Goal: Task Accomplishment & Management: Complete application form

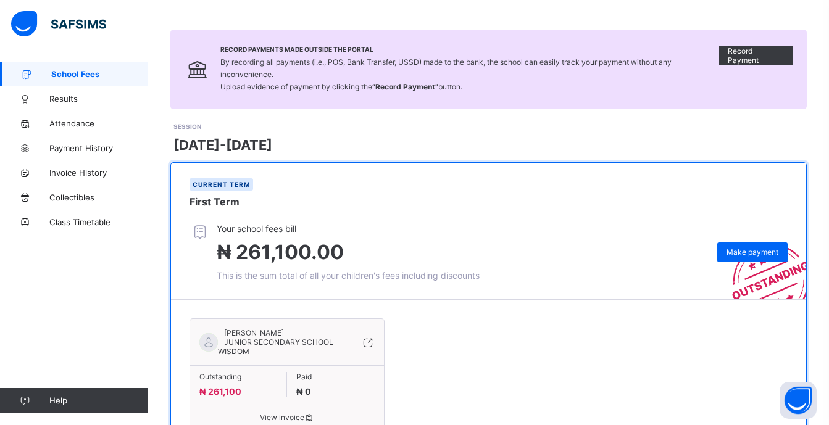
scroll to position [123, 0]
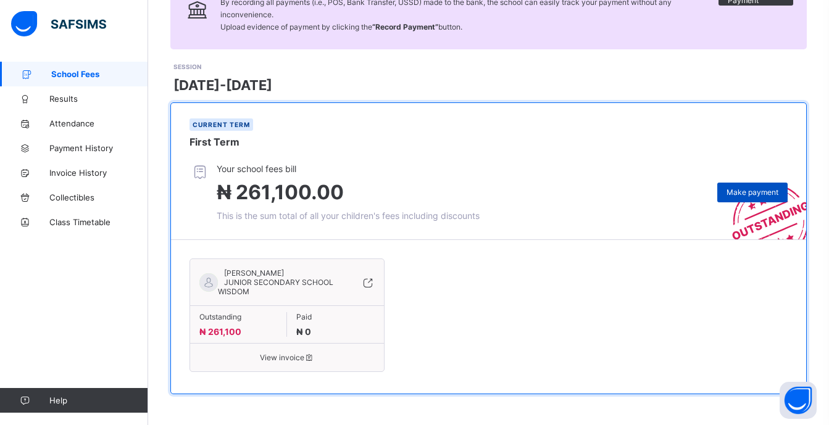
click at [754, 191] on span "Make payment" at bounding box center [753, 192] width 52 height 9
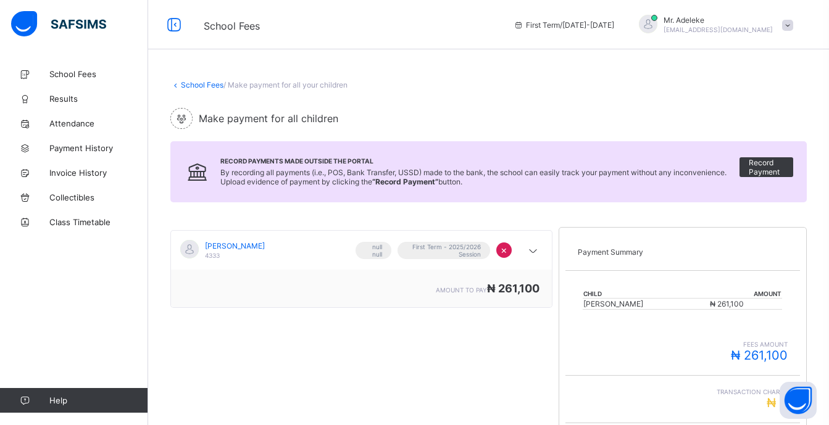
click at [654, 306] on td "[PERSON_NAME]" at bounding box center [646, 304] width 127 height 11
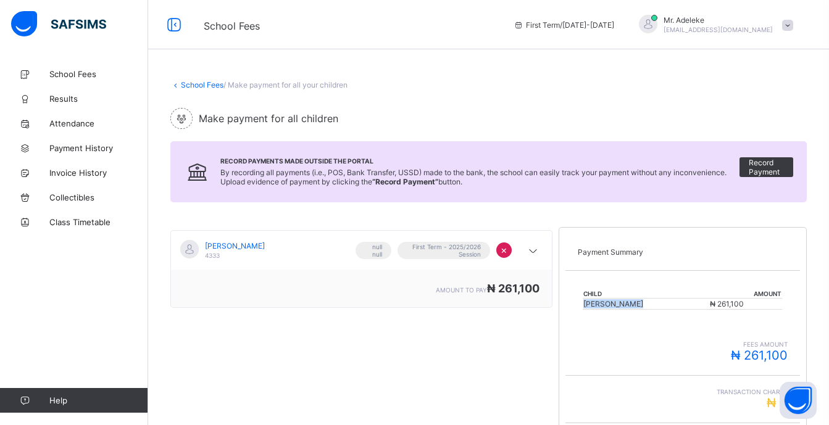
click at [708, 302] on td "[PERSON_NAME]" at bounding box center [646, 304] width 127 height 11
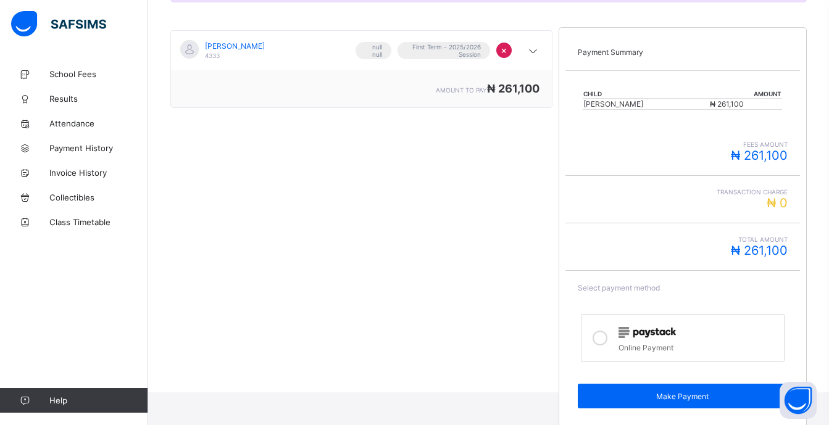
scroll to position [209, 0]
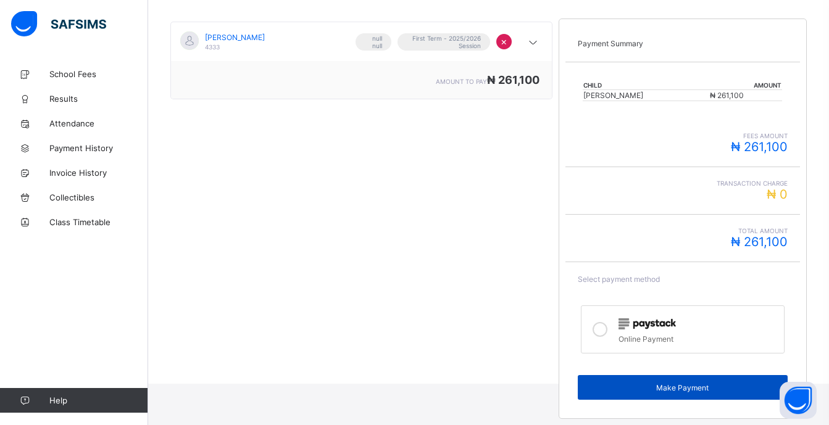
click at [693, 387] on span "Make Payment" at bounding box center [682, 387] width 191 height 9
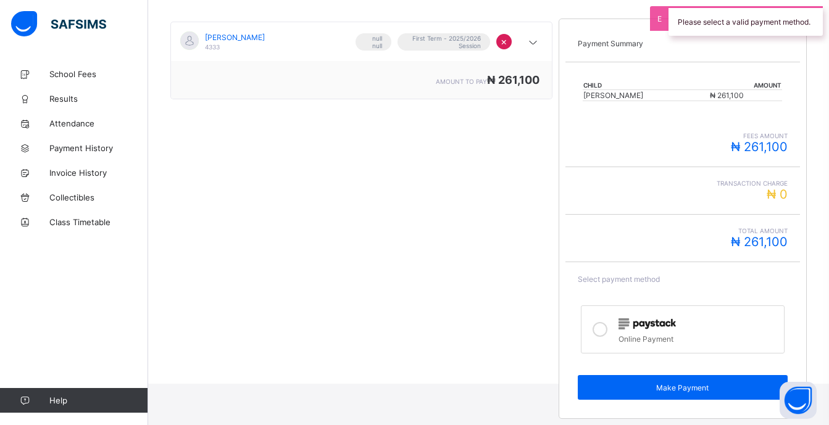
click at [608, 332] on icon at bounding box center [600, 329] width 15 height 15
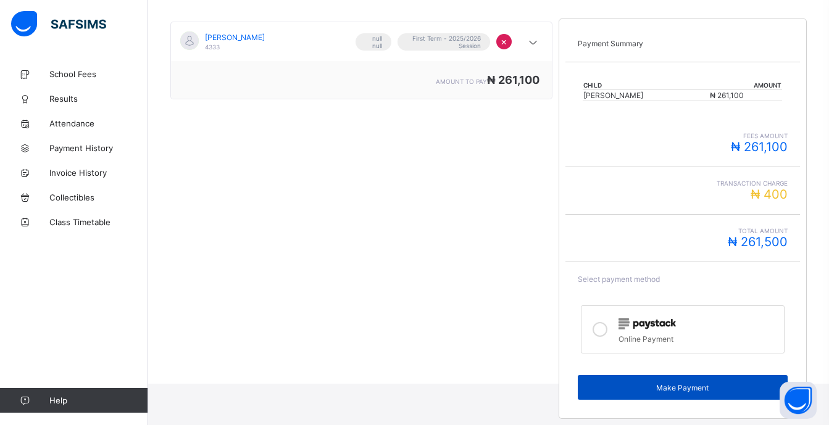
click at [687, 387] on span "Make Payment" at bounding box center [682, 387] width 191 height 9
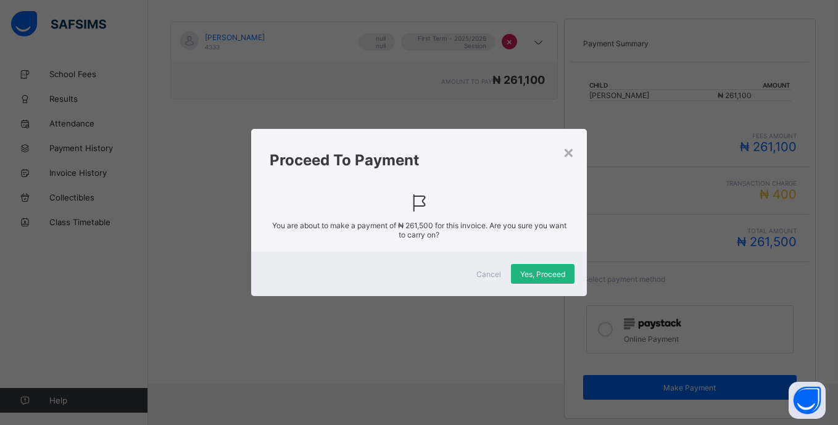
click at [536, 280] on div "Yes, Proceed" at bounding box center [543, 274] width 64 height 20
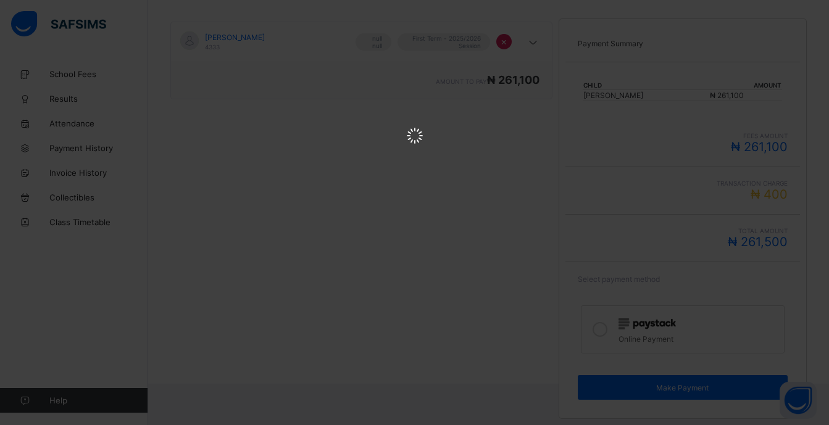
scroll to position [0, 0]
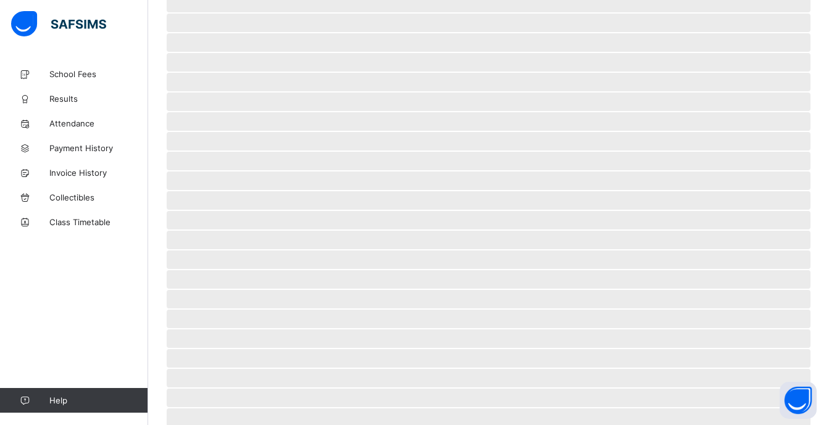
scroll to position [46, 0]
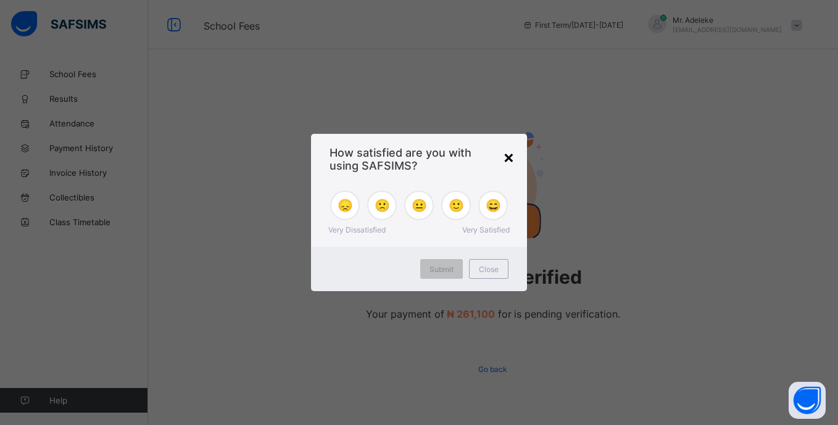
click at [511, 159] on div "×" at bounding box center [509, 156] width 12 height 21
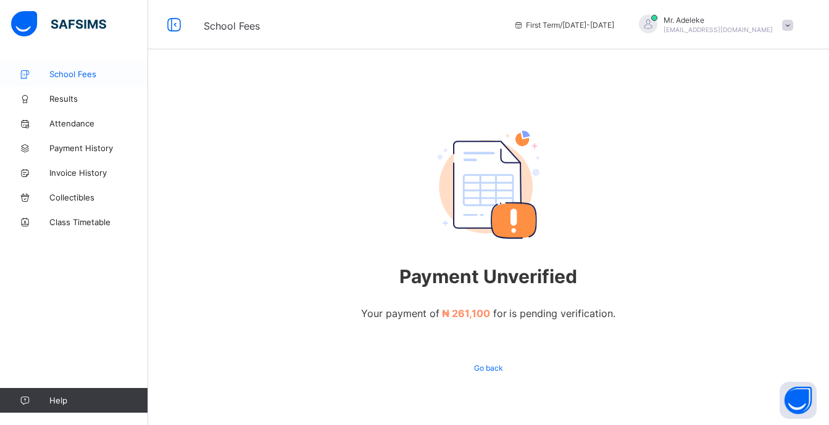
click at [77, 72] on span "School Fees" at bounding box center [98, 74] width 99 height 10
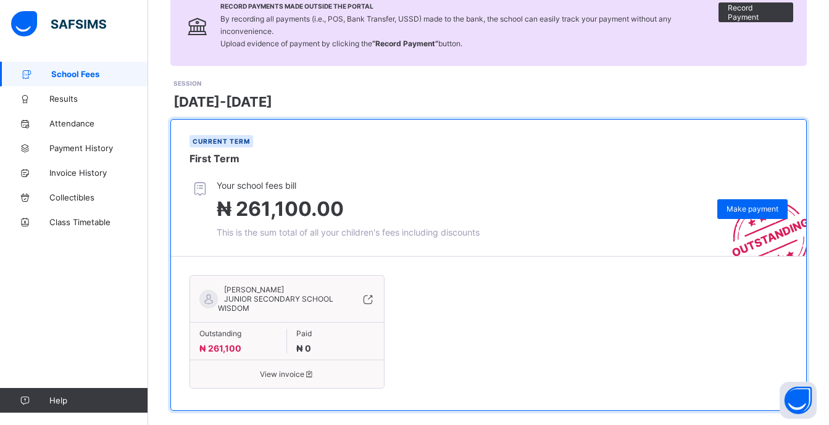
scroll to position [123, 0]
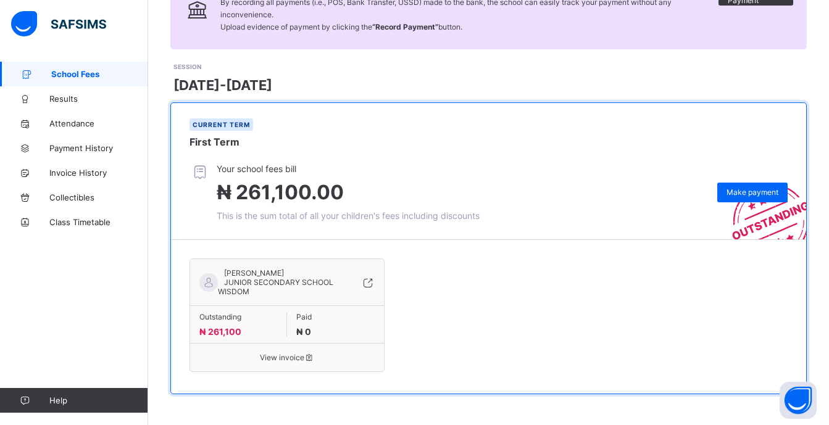
click at [322, 332] on div "Paid ₦ 0" at bounding box center [335, 324] width 97 height 25
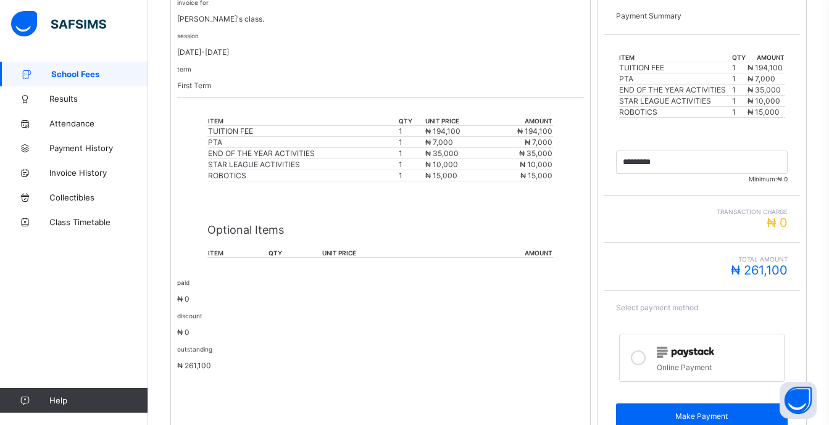
scroll to position [322, 0]
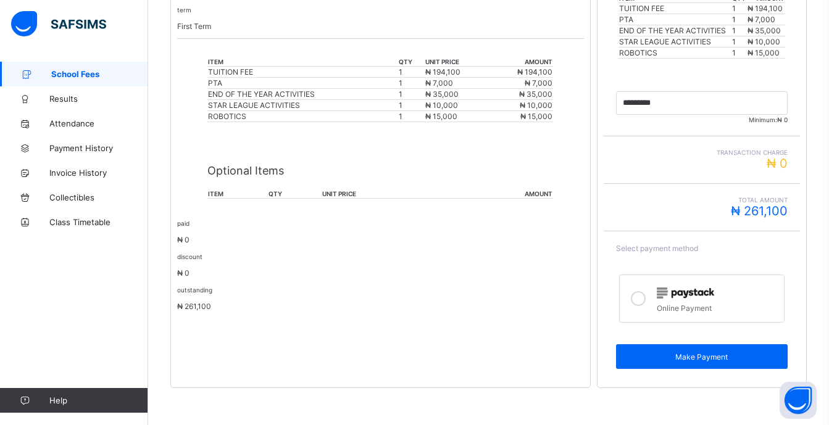
click at [643, 298] on icon at bounding box center [638, 298] width 15 height 15
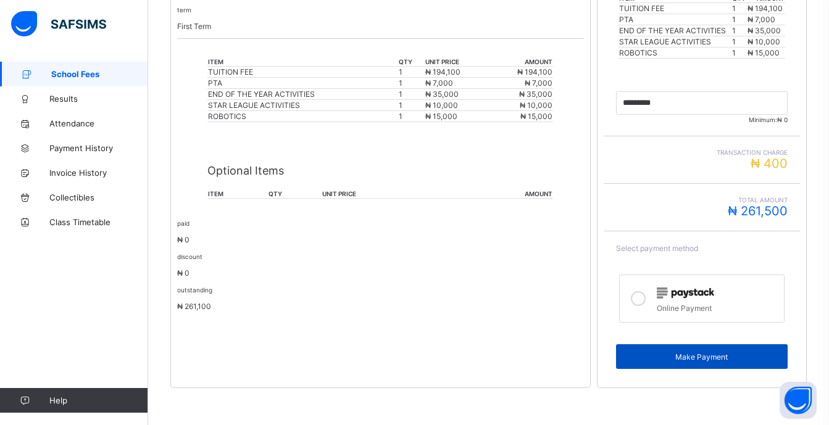
click at [706, 356] on span "Make Payment" at bounding box center [701, 357] width 153 height 9
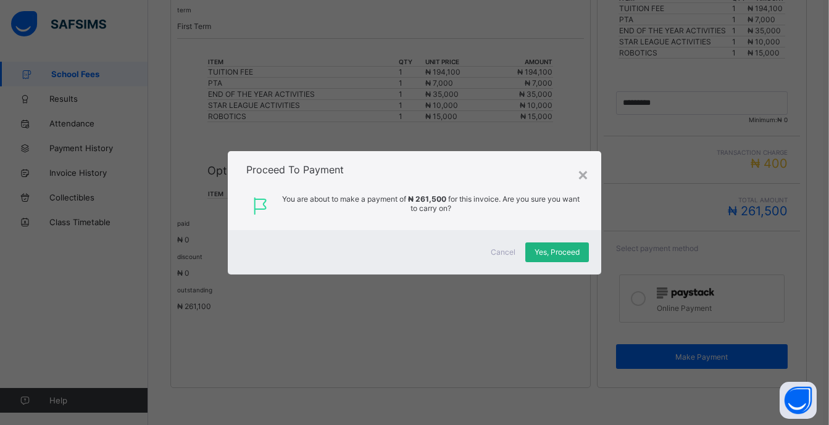
click at [566, 248] on span "Yes, Proceed" at bounding box center [557, 252] width 45 height 9
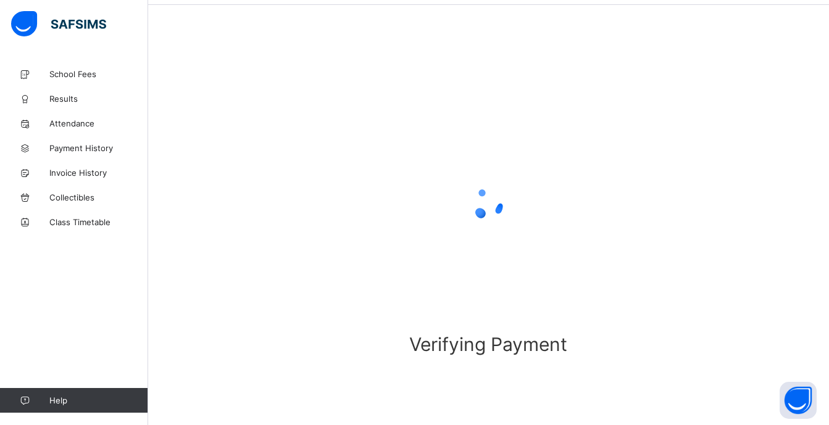
scroll to position [46, 0]
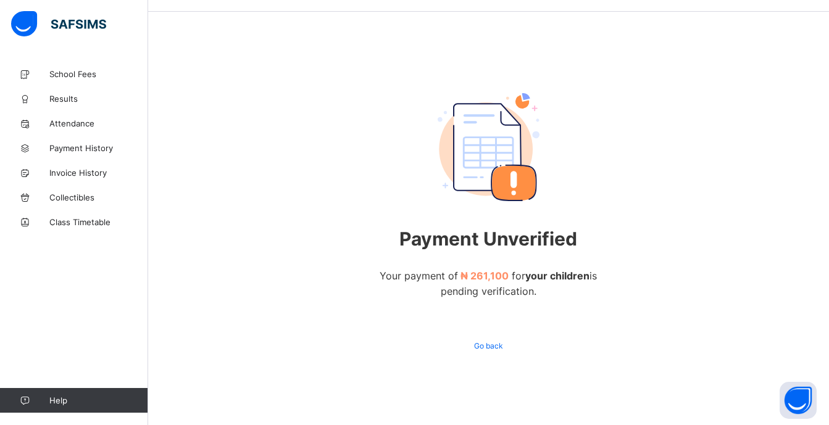
scroll to position [40, 0]
click at [59, 75] on span "School Fees" at bounding box center [98, 74] width 99 height 10
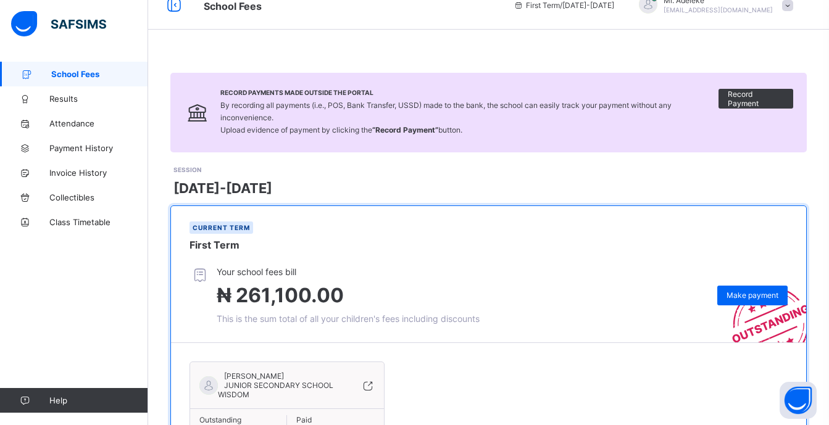
scroll to position [19, 0]
click at [750, 100] on span "Record Payment" at bounding box center [756, 99] width 56 height 19
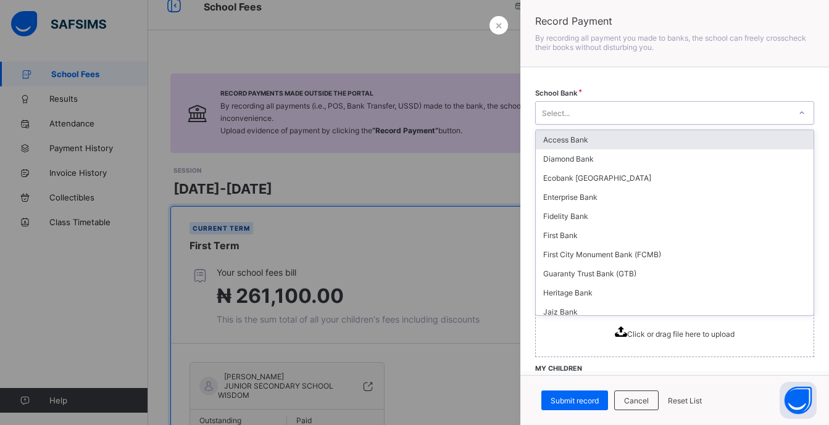
click at [602, 113] on div "Select..." at bounding box center [663, 112] width 254 height 17
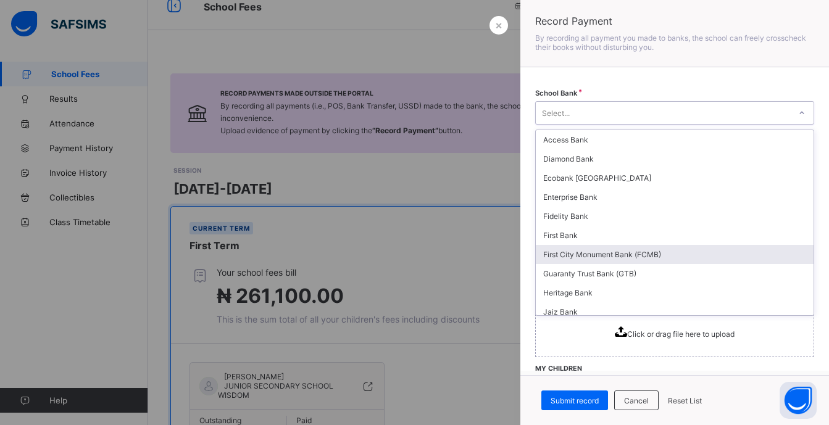
click at [567, 253] on div "First City Monument Bank (FCMB)" at bounding box center [675, 254] width 278 height 19
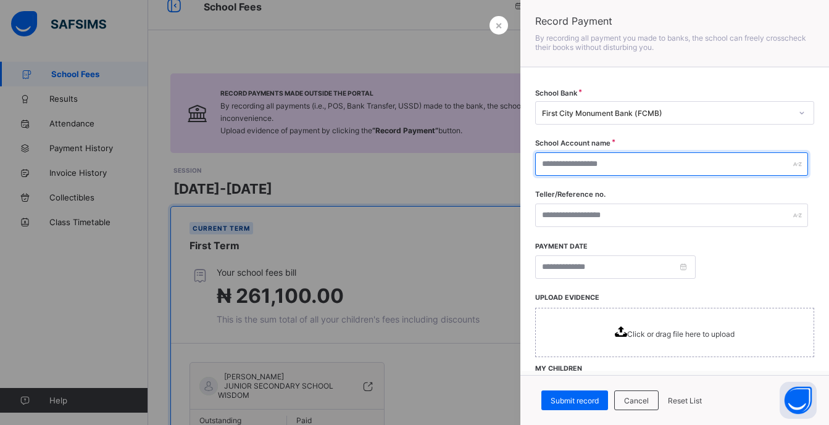
click at [585, 160] on input "text" at bounding box center [671, 164] width 273 height 23
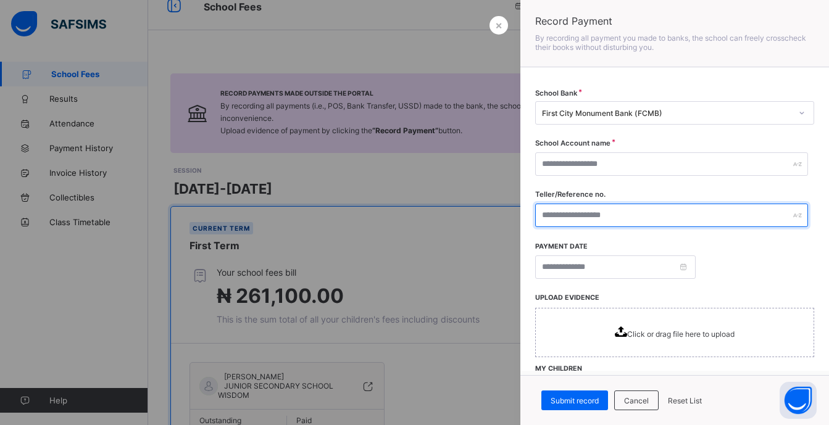
click at [579, 211] on input "text" at bounding box center [671, 215] width 273 height 23
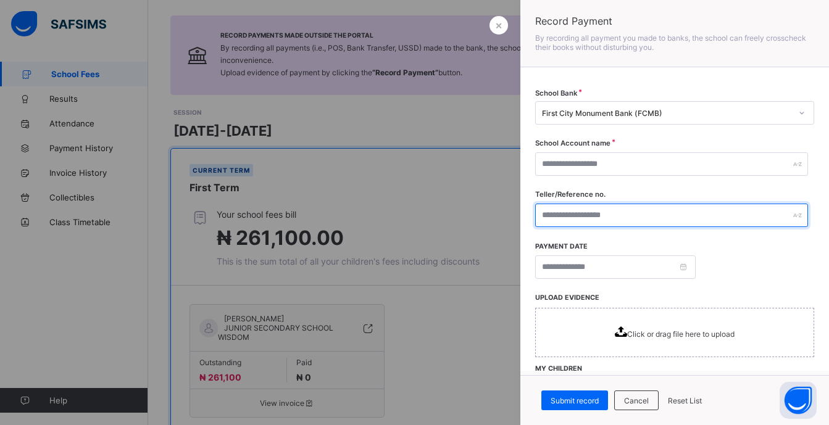
scroll to position [78, 0]
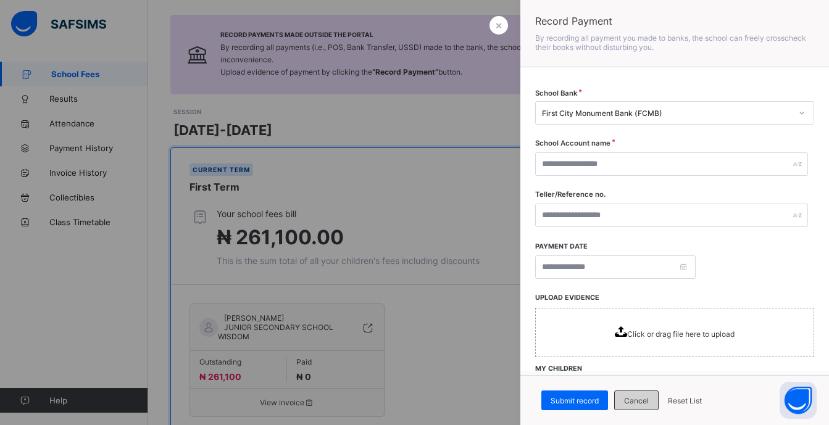
click at [635, 405] on span "Cancel" at bounding box center [636, 400] width 25 height 9
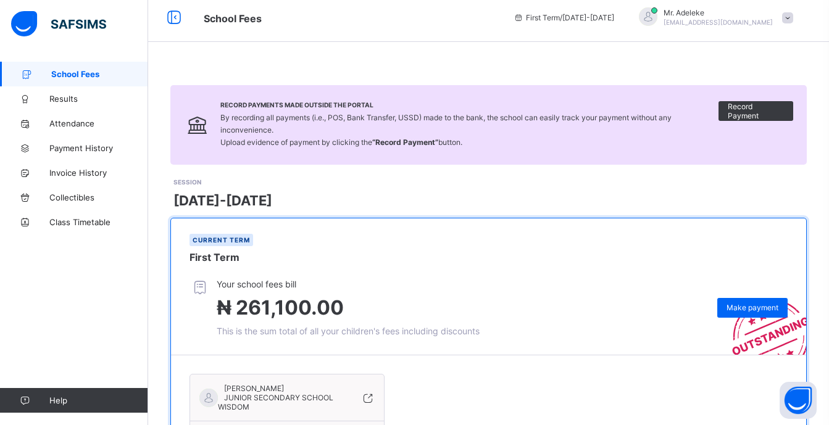
scroll to position [7, 0]
click at [747, 114] on span "Record Payment" at bounding box center [756, 111] width 56 height 19
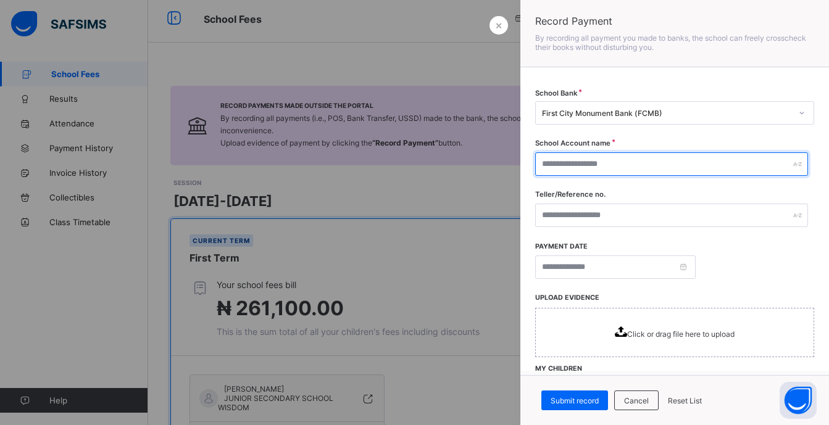
click at [654, 165] on input "text" at bounding box center [671, 164] width 273 height 23
click at [645, 162] on input "text" at bounding box center [671, 164] width 273 height 23
click at [606, 162] on input "text" at bounding box center [671, 164] width 273 height 23
paste input "**********"
type input "**********"
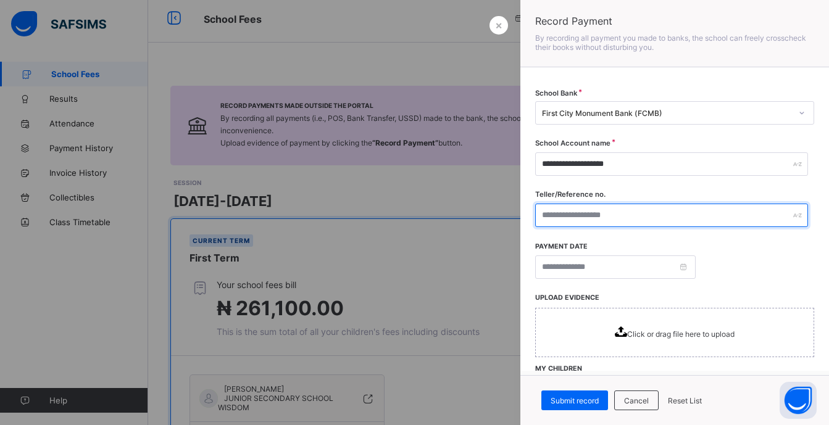
click at [596, 215] on input "text" at bounding box center [671, 215] width 273 height 23
click at [572, 220] on input "text" at bounding box center [671, 215] width 273 height 23
paste input "**********"
type input "**********"
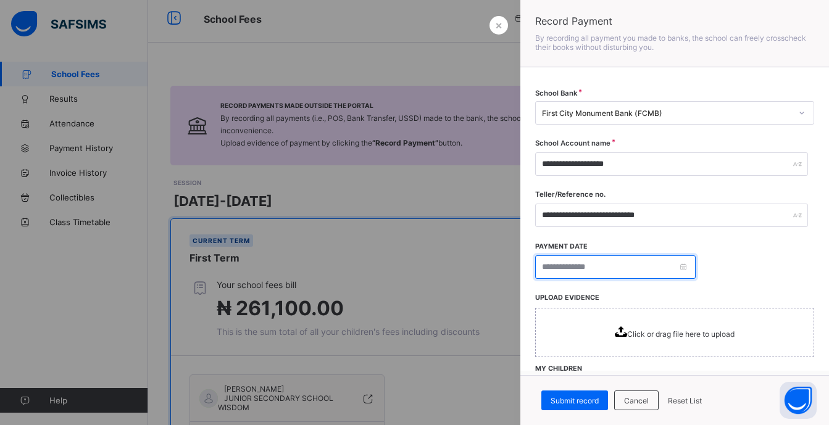
click at [541, 267] on input at bounding box center [615, 267] width 161 height 23
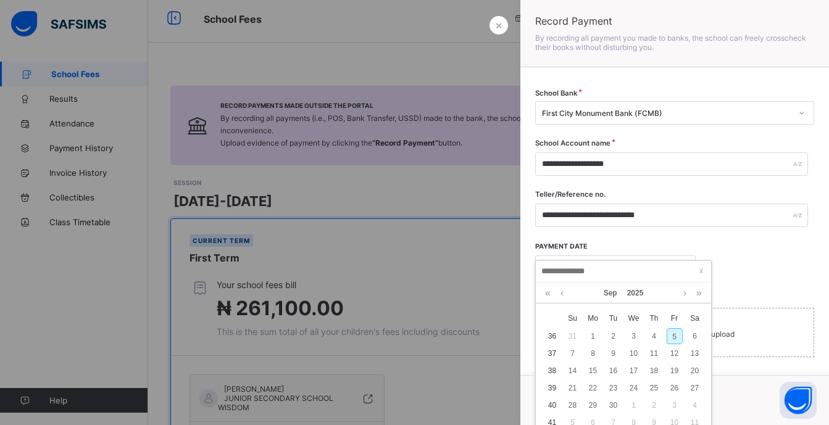
click at [676, 338] on div "5" at bounding box center [675, 336] width 16 height 16
type input "**********"
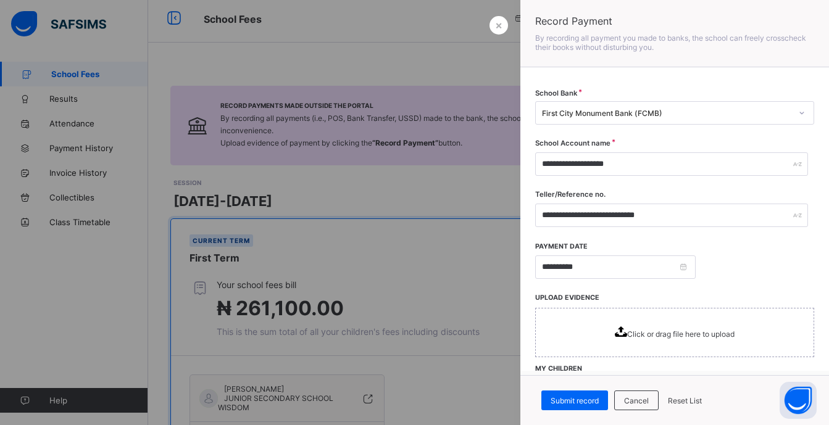
click at [617, 333] on icon at bounding box center [621, 332] width 12 height 10
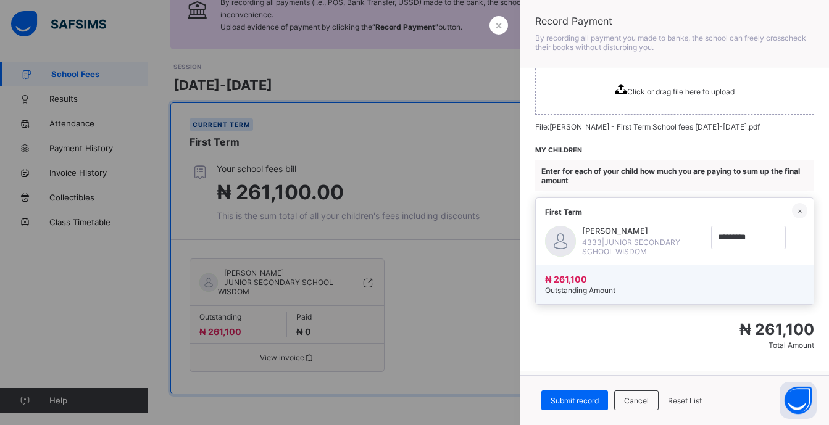
scroll to position [250, 0]
click at [574, 401] on span "Submit record" at bounding box center [575, 400] width 48 height 9
click at [586, 354] on div "₦ 261,100 Total Amount" at bounding box center [674, 332] width 279 height 48
click at [566, 398] on span "Submit record" at bounding box center [575, 400] width 48 height 9
click at [779, 18] on div "Internal Server Error" at bounding box center [746, 21] width 154 height 30
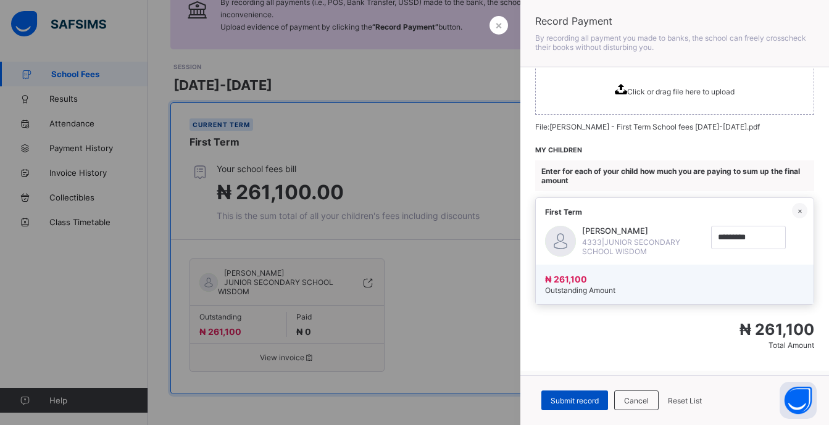
click at [576, 399] on span "Submit record" at bounding box center [575, 400] width 48 height 9
click at [568, 403] on span "Submit record" at bounding box center [575, 400] width 48 height 9
click at [578, 58] on div "Record Payment By recording all payment you made to banks, the school can freel…" at bounding box center [674, 33] width 309 height 67
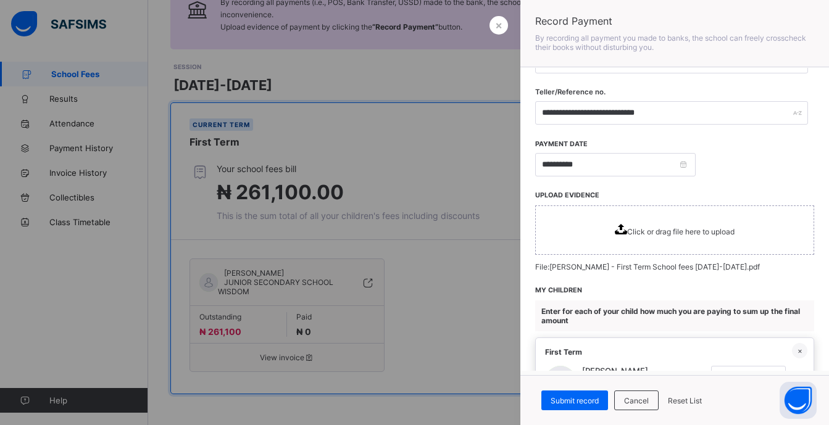
scroll to position [0, 0]
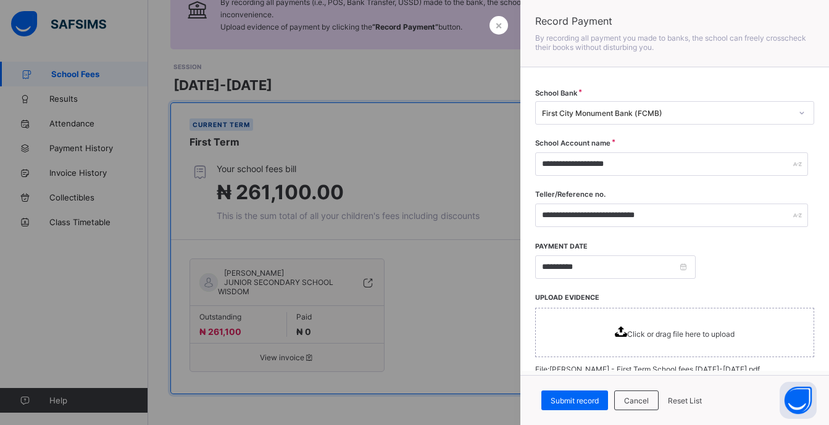
click at [541, 70] on div "**********" at bounding box center [674, 219] width 309 height 303
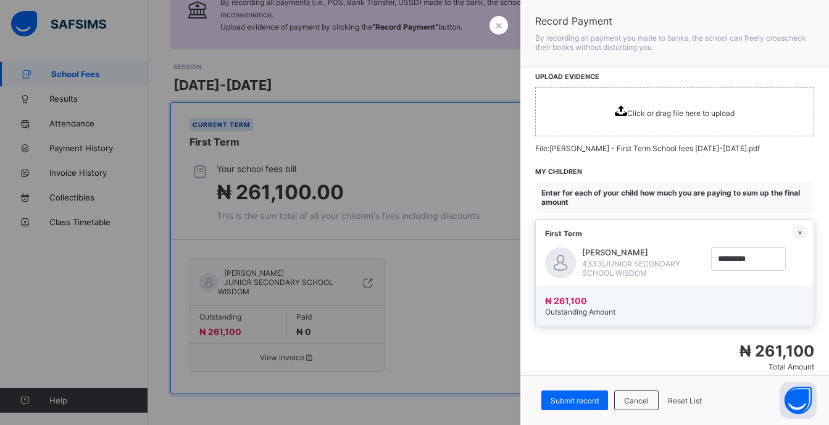
scroll to position [250, 0]
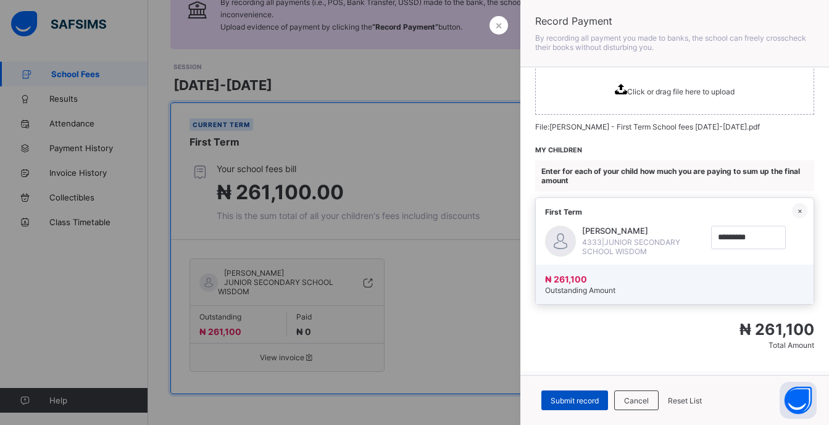
click at [579, 399] on span "Submit record" at bounding box center [575, 400] width 48 height 9
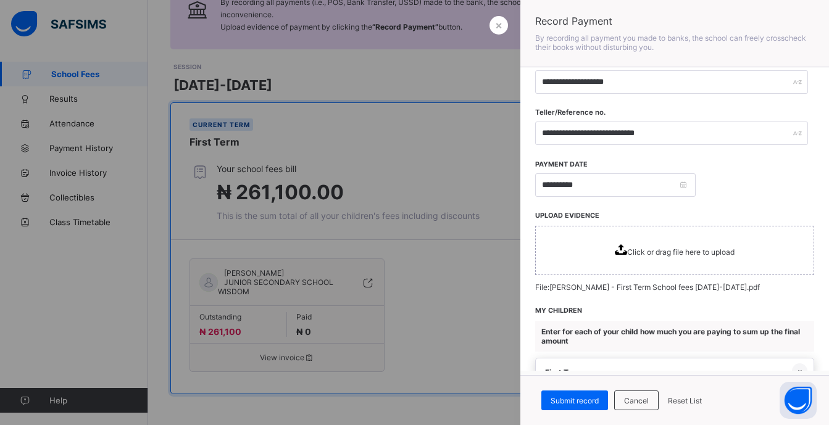
scroll to position [0, 0]
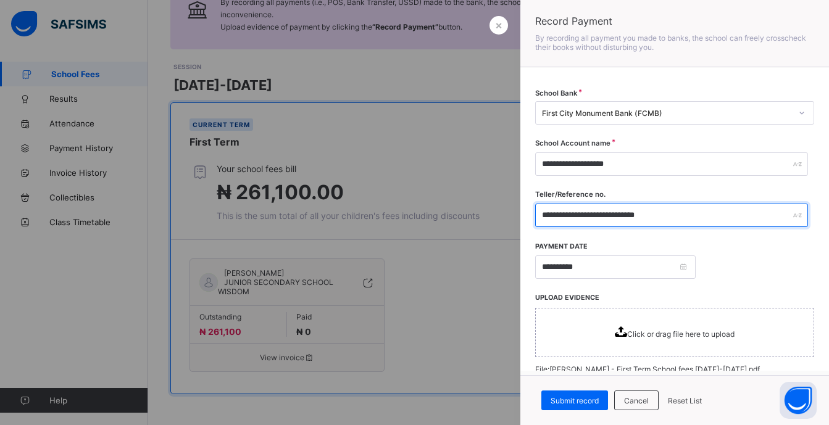
click at [632, 213] on input "**********" at bounding box center [671, 215] width 273 height 23
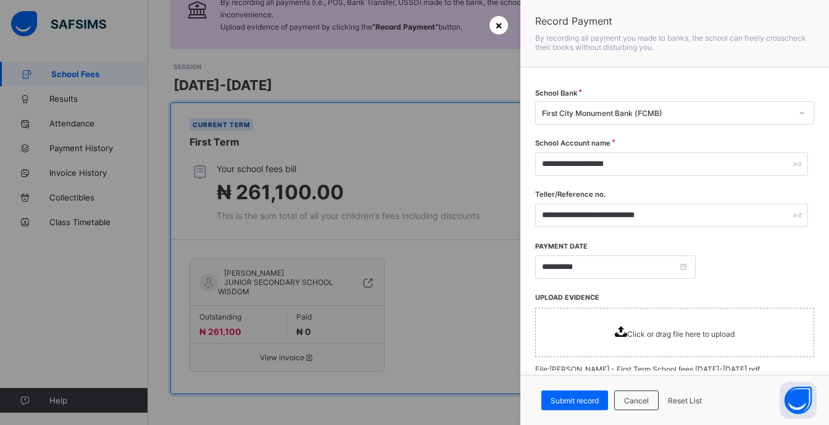
click at [498, 25] on span "×" at bounding box center [498, 25] width 7 height 13
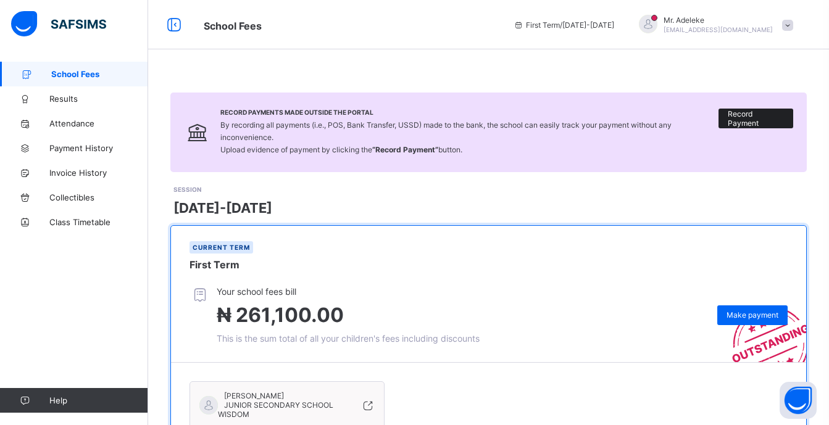
click at [745, 122] on span "Record Payment" at bounding box center [756, 118] width 56 height 19
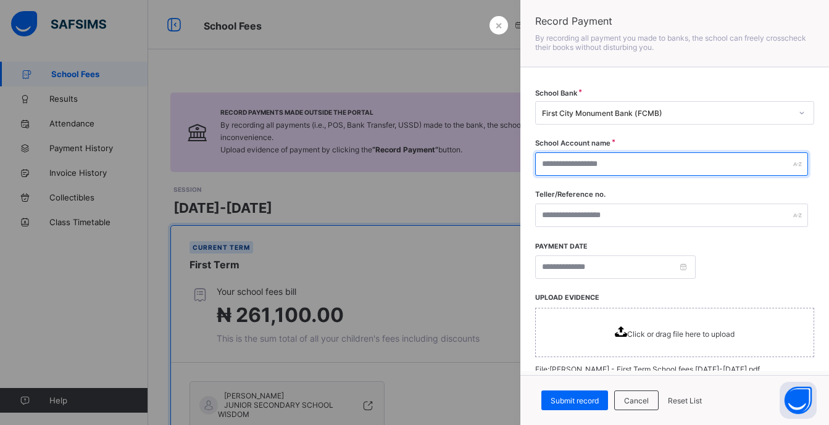
click at [616, 168] on input "text" at bounding box center [671, 164] width 273 height 23
type input "*"
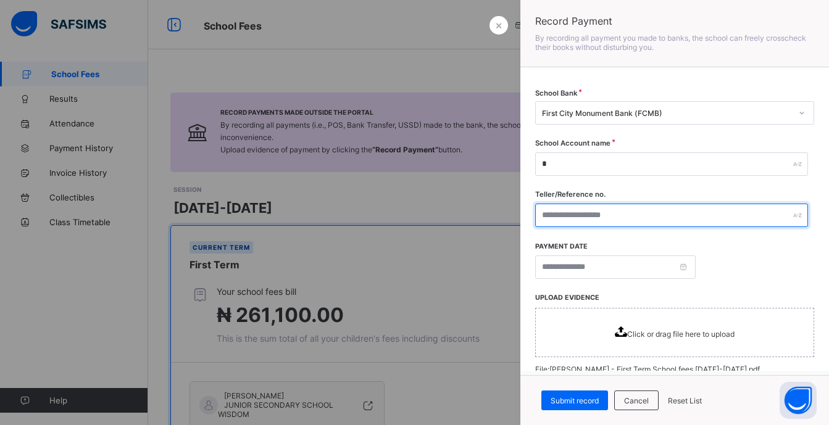
click at [587, 214] on input "text" at bounding box center [671, 215] width 273 height 23
paste input "**********"
type input "**********"
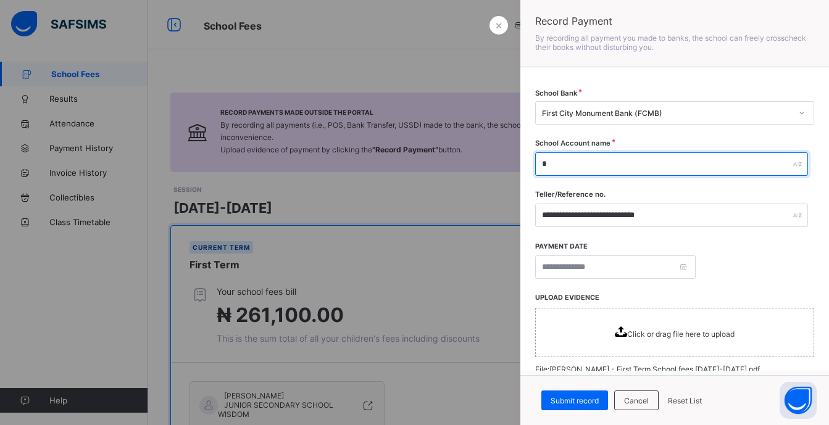
click at [556, 159] on input "*" at bounding box center [671, 164] width 273 height 23
click at [567, 158] on input "text" at bounding box center [671, 164] width 273 height 23
paste input "**********"
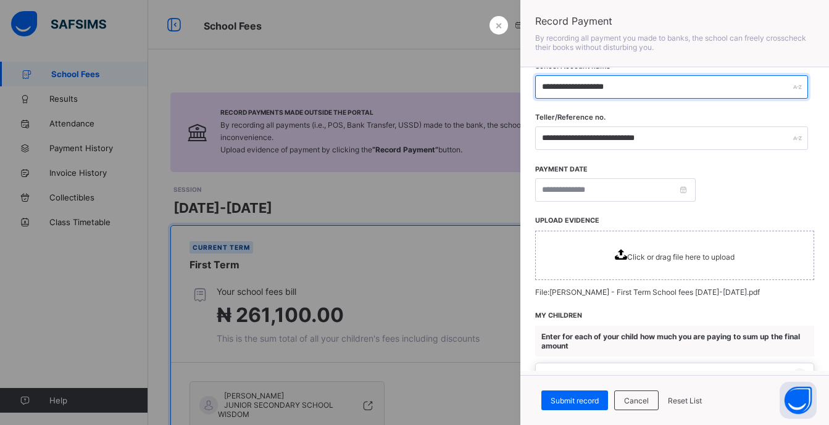
scroll to position [78, 0]
type input "**********"
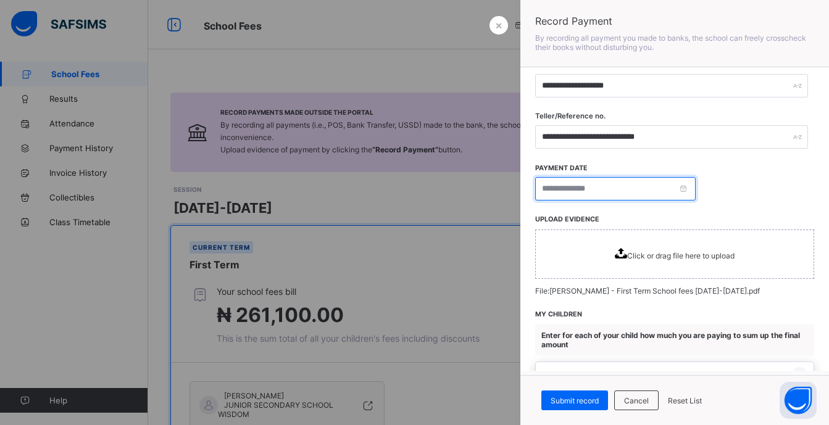
click at [684, 190] on input at bounding box center [615, 188] width 161 height 23
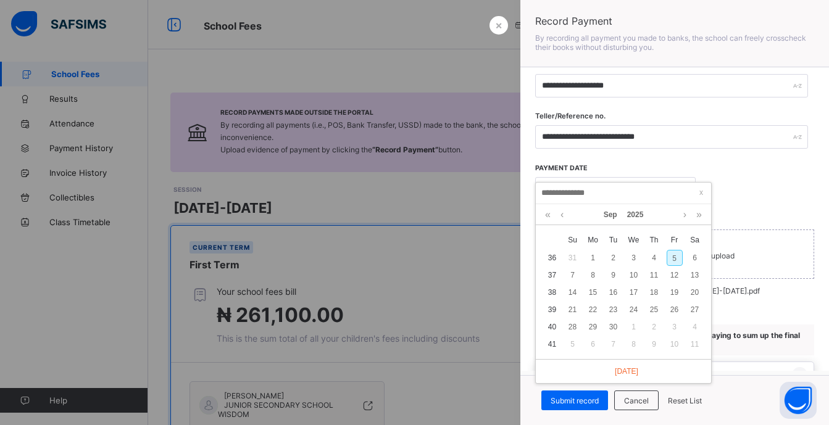
click at [675, 256] on div "5" at bounding box center [675, 258] width 16 height 16
type input "**********"
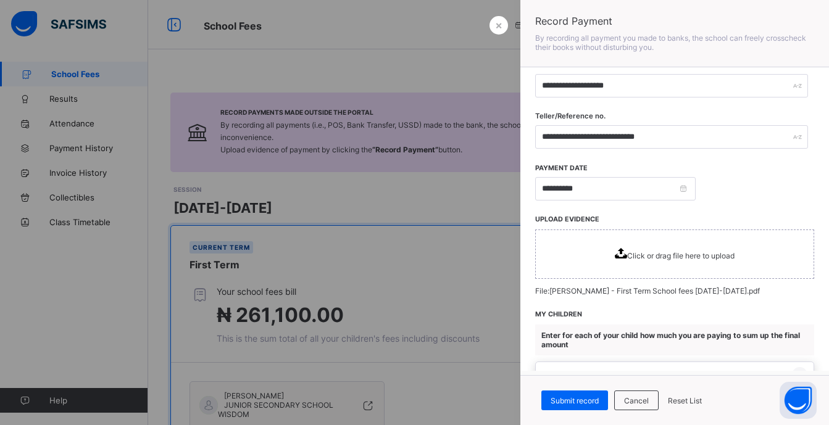
click at [627, 257] on span "Click or drag file here to upload" at bounding box center [680, 255] width 107 height 9
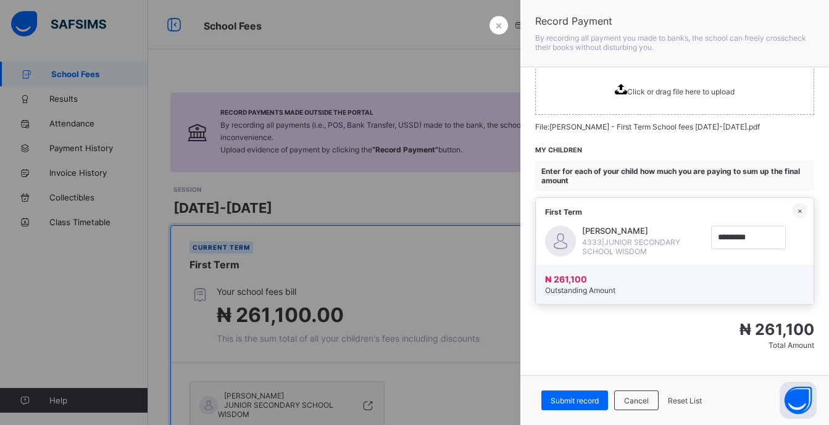
scroll to position [250, 0]
click at [580, 399] on span "Submit record" at bounding box center [575, 400] width 48 height 9
click at [472, 198] on div at bounding box center [414, 212] width 829 height 425
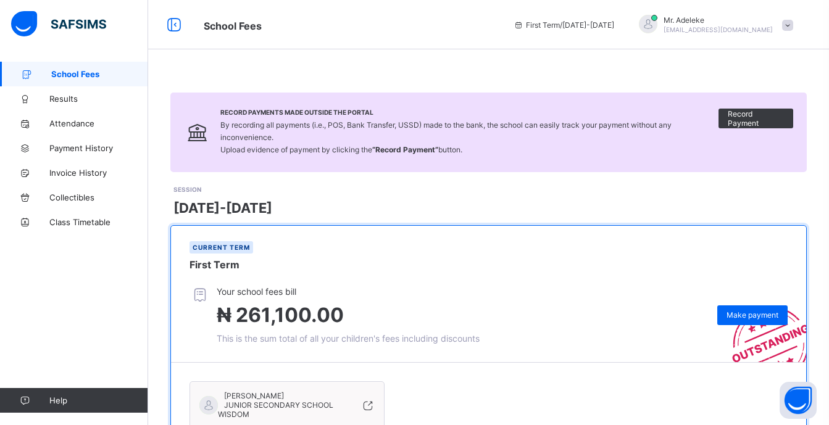
scroll to position [132, 0]
click at [78, 73] on span "School Fees" at bounding box center [99, 74] width 97 height 10
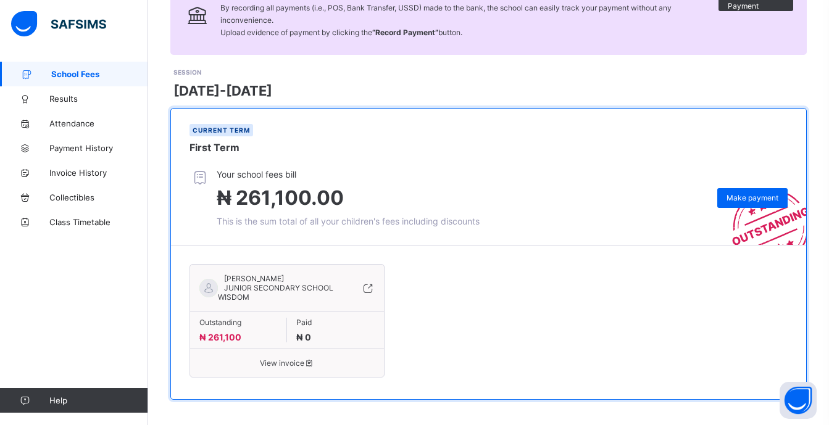
scroll to position [123, 0]
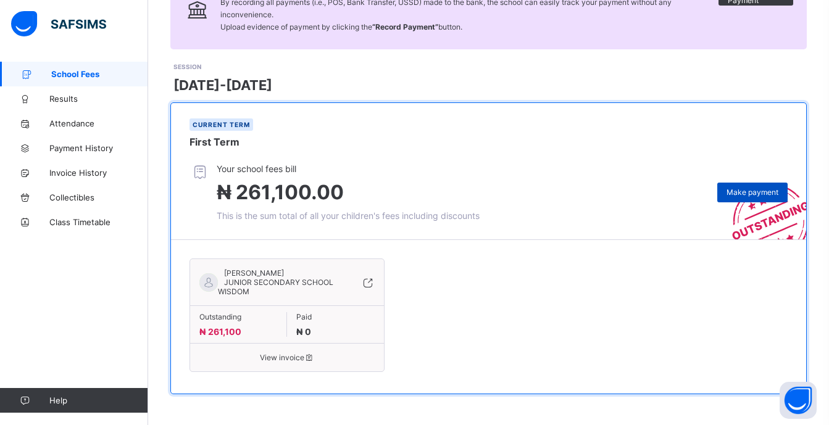
click at [750, 193] on span "Make payment" at bounding box center [753, 192] width 52 height 9
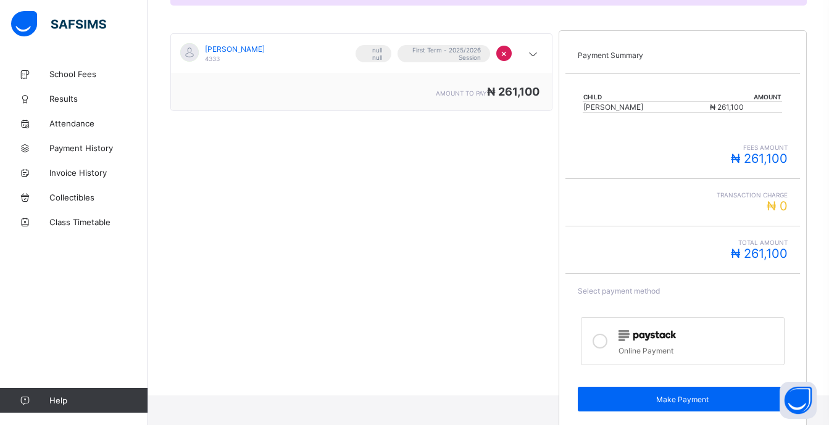
scroll to position [209, 0]
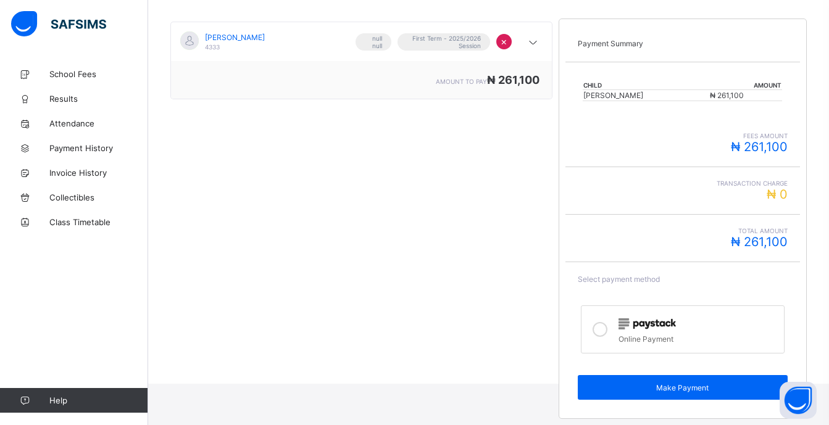
click at [603, 331] on icon at bounding box center [600, 329] width 15 height 15
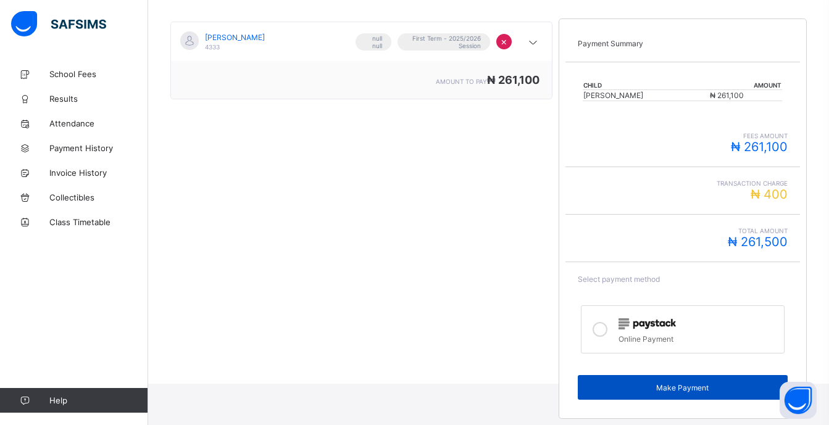
click at [682, 388] on span "Make Payment" at bounding box center [682, 387] width 191 height 9
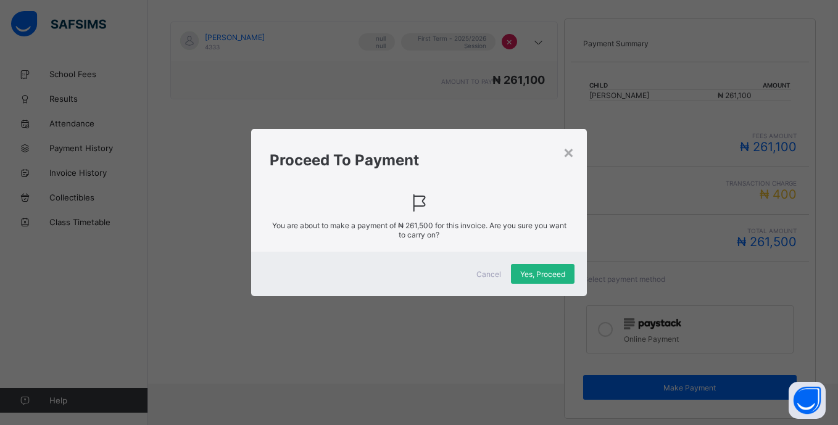
click at [546, 271] on span "Yes, Proceed" at bounding box center [542, 274] width 45 height 9
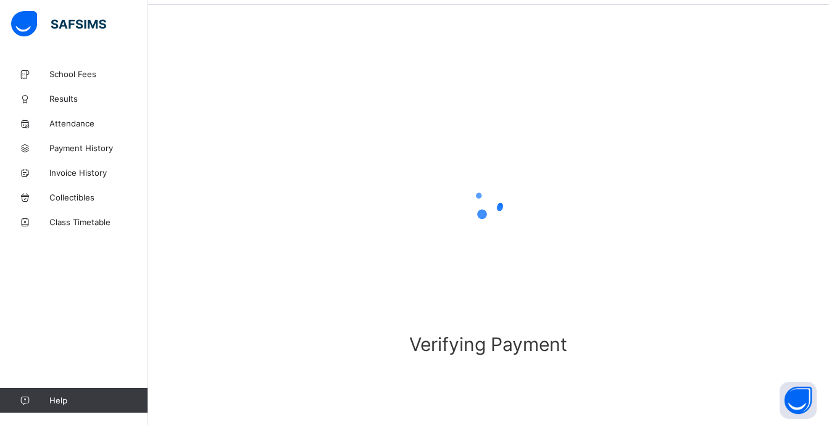
scroll to position [46, 0]
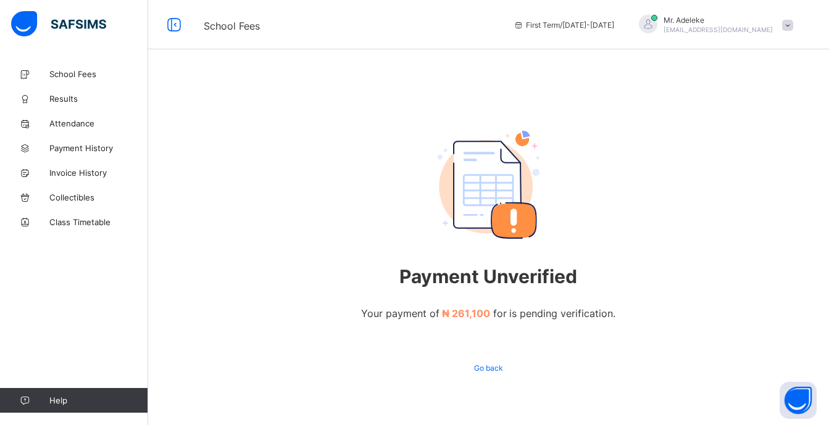
click at [722, 17] on span "Mr. Adeleke" at bounding box center [718, 19] width 109 height 9
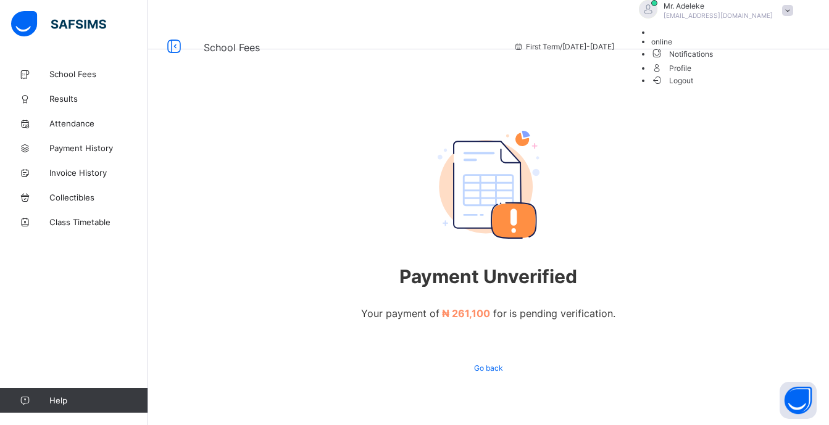
click at [694, 87] on span "Logout" at bounding box center [672, 80] width 43 height 13
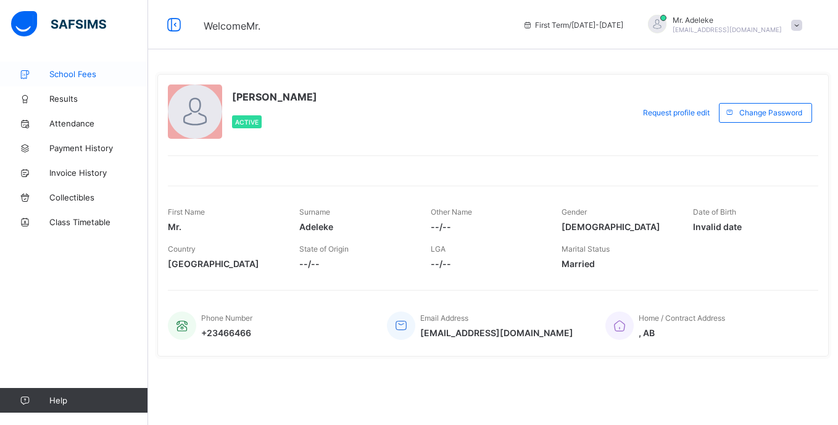
click at [76, 70] on span "School Fees" at bounding box center [98, 74] width 99 height 10
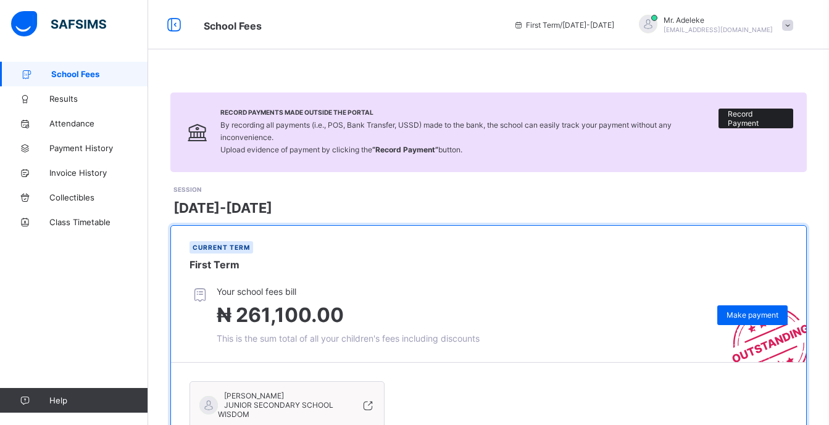
click at [758, 120] on span "Record Payment" at bounding box center [756, 118] width 56 height 19
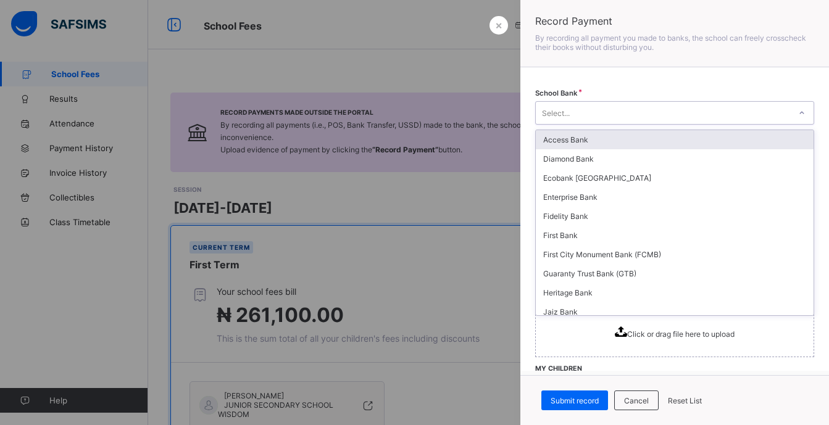
click at [798, 114] on icon at bounding box center [801, 113] width 7 height 12
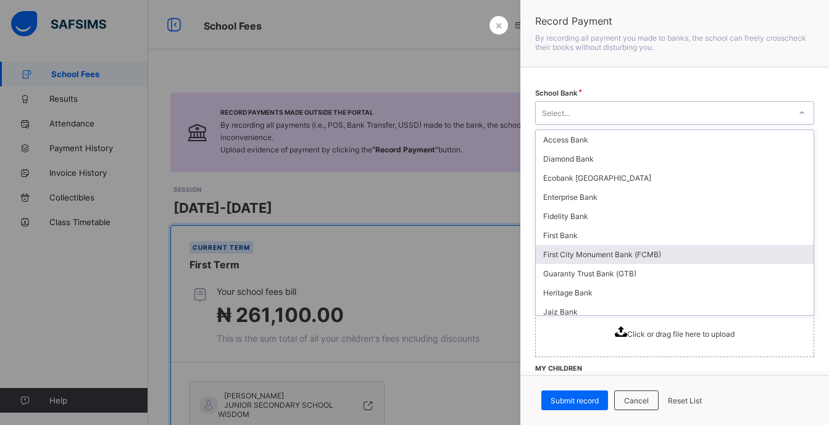
click at [584, 254] on div "First City Monument Bank (FCMB)" at bounding box center [675, 254] width 278 height 19
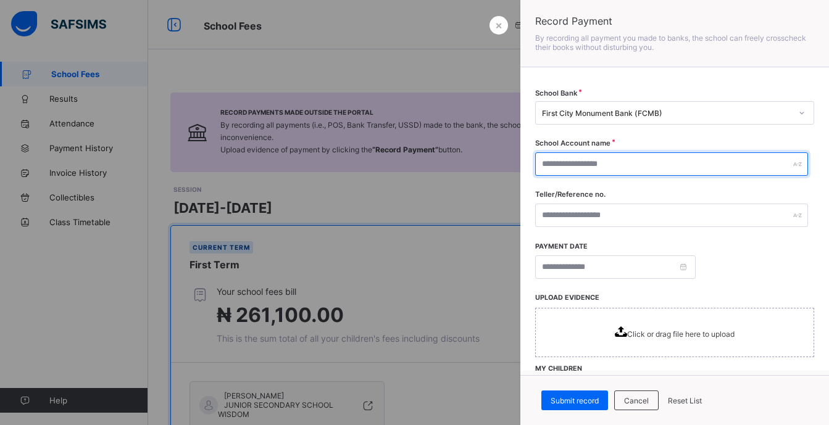
click at [600, 166] on input "text" at bounding box center [671, 164] width 273 height 23
type input "**********"
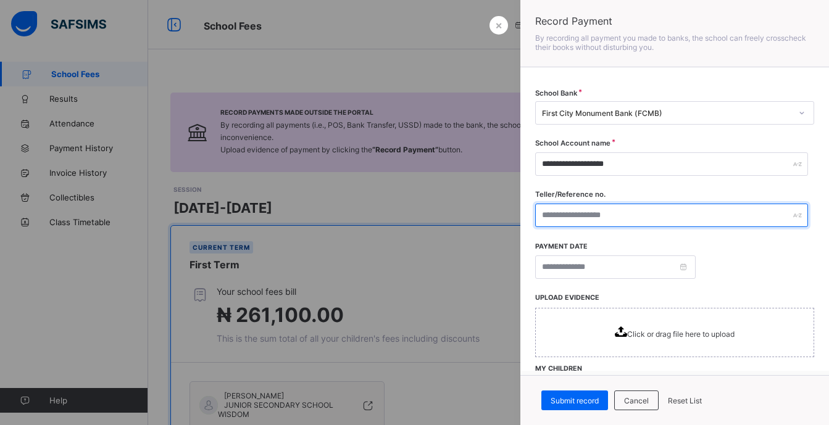
type input "**********"
click at [642, 218] on input "**********" at bounding box center [671, 215] width 273 height 23
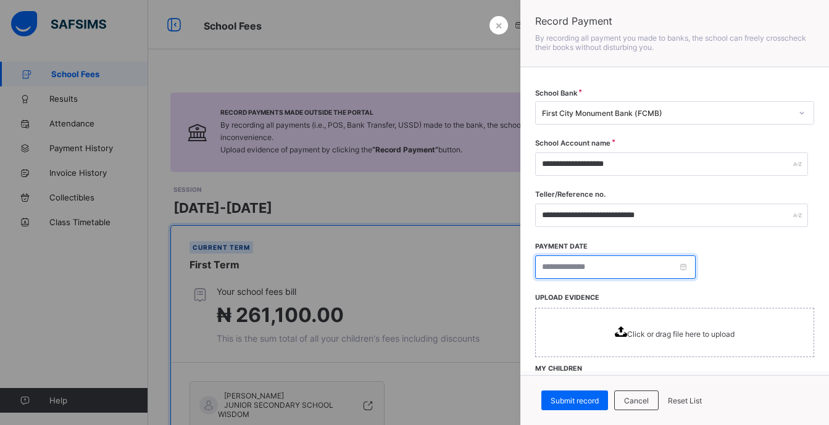
click at [683, 267] on input at bounding box center [615, 267] width 161 height 23
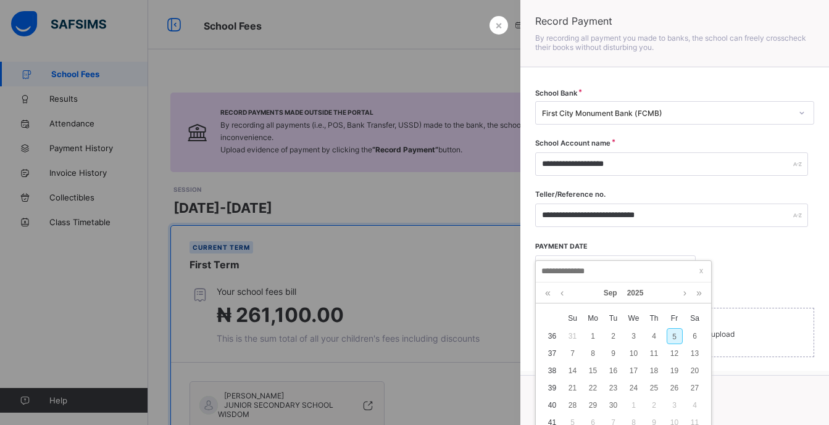
click at [674, 334] on div "5" at bounding box center [675, 336] width 16 height 16
type input "**********"
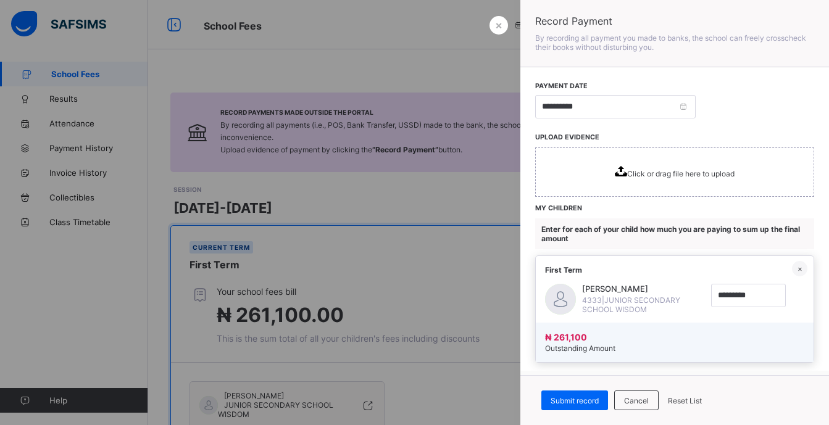
scroll to position [161, 0]
click at [627, 171] on span "Click or drag file here to upload" at bounding box center [680, 173] width 107 height 9
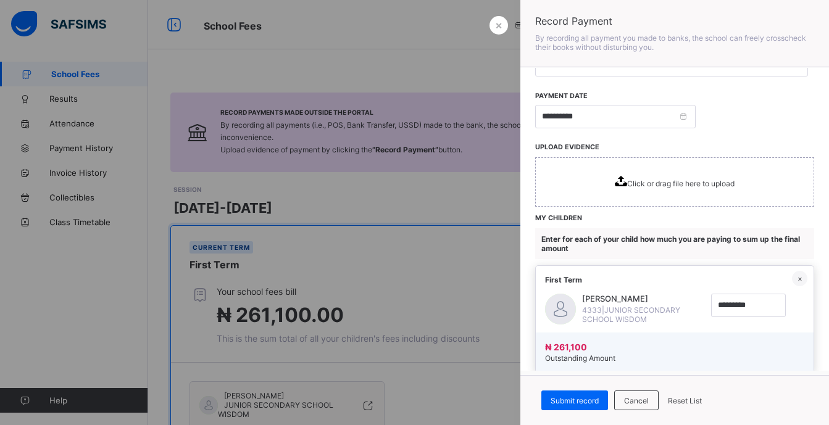
click at [627, 185] on span "Click or drag file here to upload" at bounding box center [680, 183] width 107 height 9
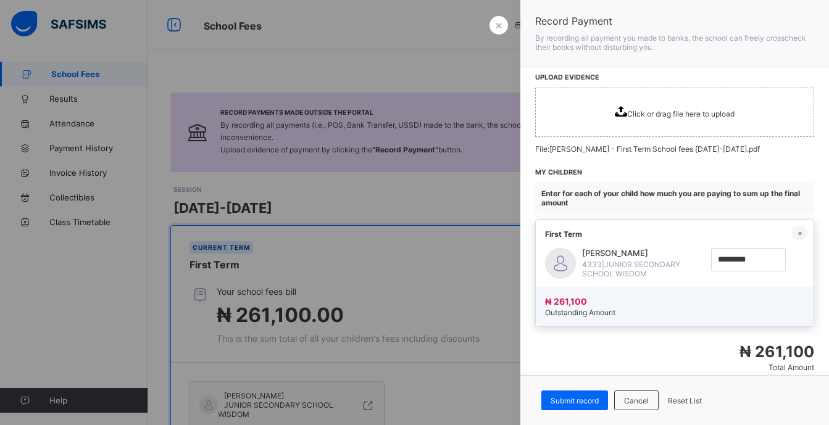
scroll to position [250, 0]
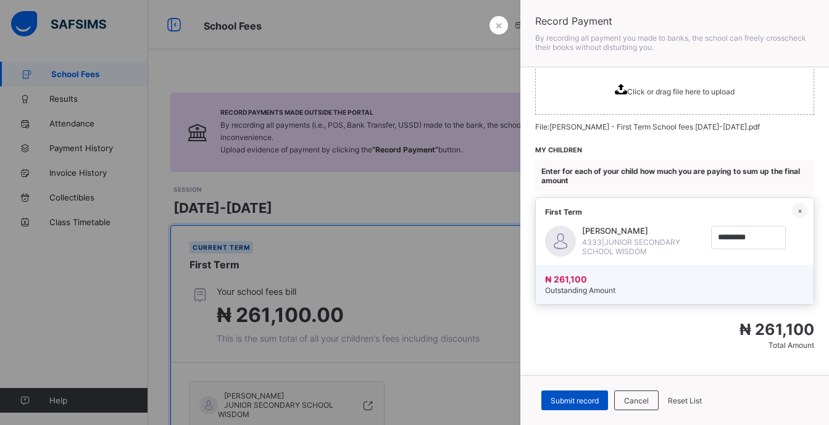
click at [572, 399] on span "Submit record" at bounding box center [575, 400] width 48 height 9
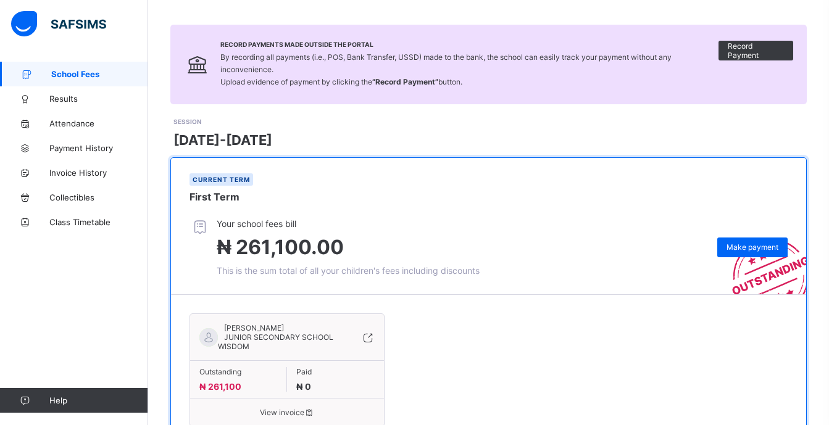
scroll to position [0, 0]
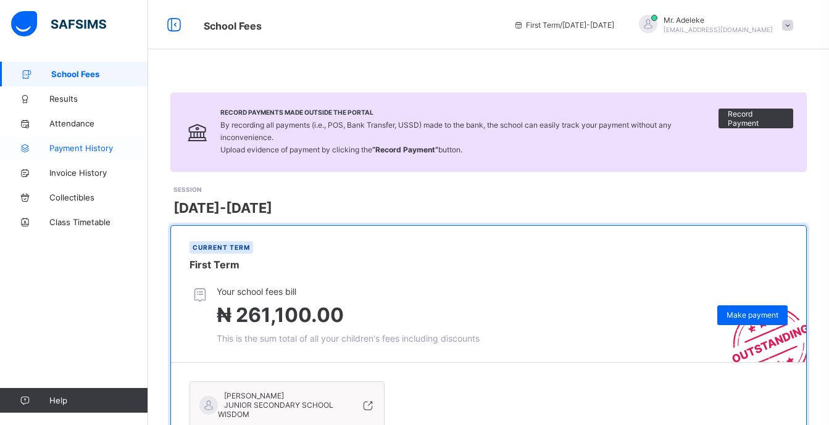
click at [86, 143] on span "Payment History" at bounding box center [98, 148] width 99 height 10
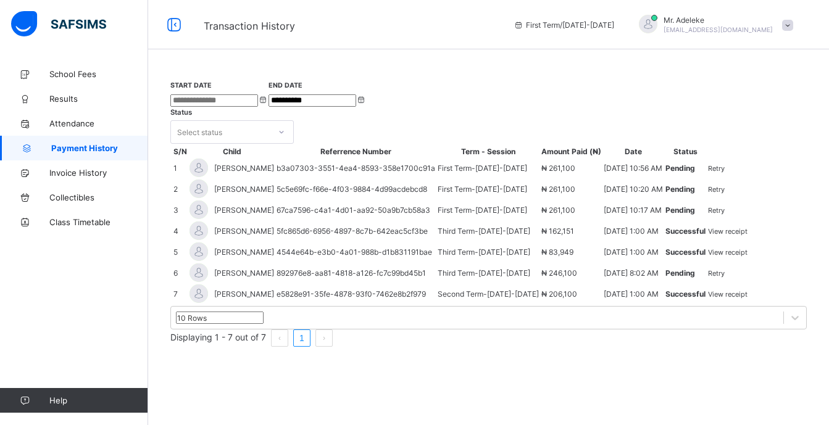
click at [615, 220] on td "[DATE] 10:17 AM" at bounding box center [633, 210] width 61 height 20
click at [80, 75] on span "School Fees" at bounding box center [98, 74] width 99 height 10
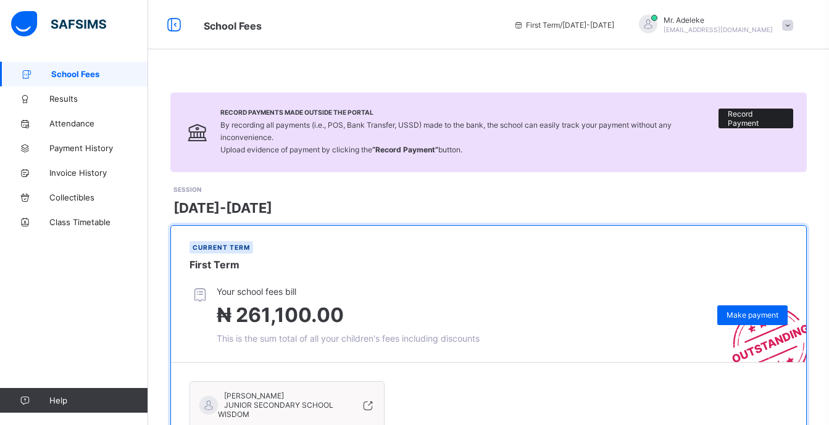
click at [748, 122] on span "Record Payment" at bounding box center [756, 118] width 56 height 19
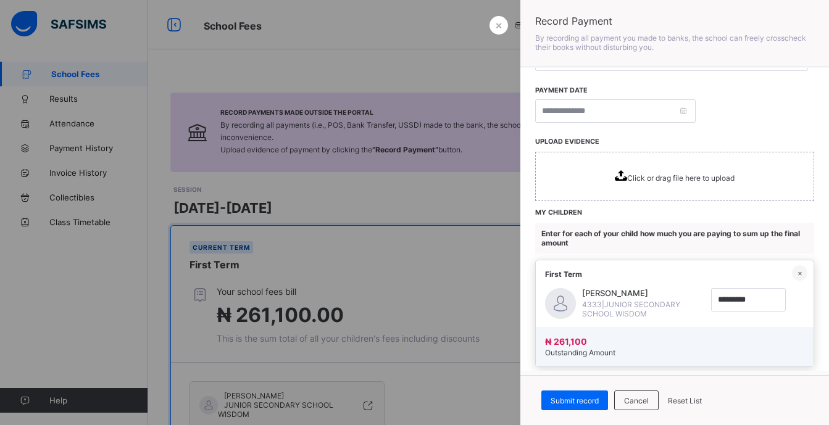
scroll to position [226, 0]
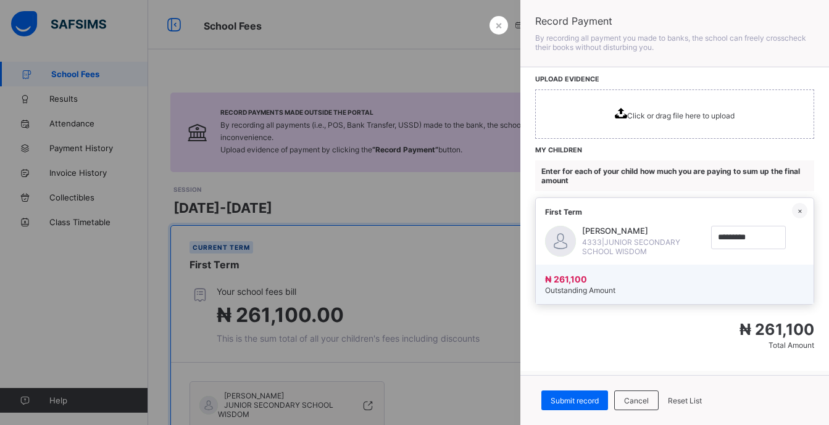
click at [427, 70] on div at bounding box center [414, 212] width 829 height 425
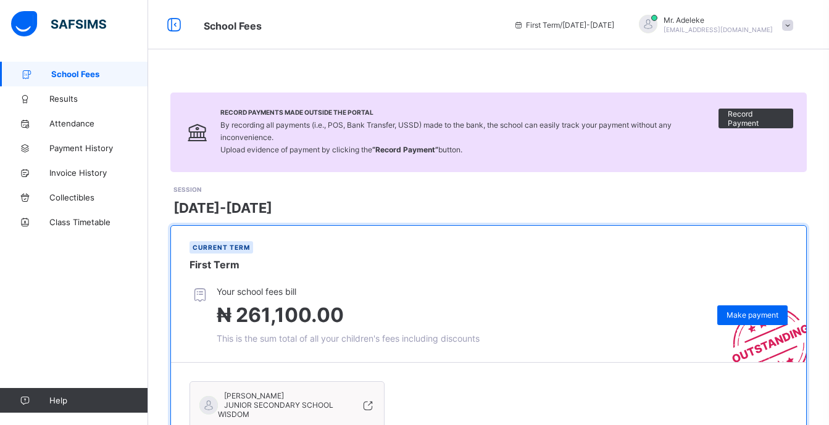
scroll to position [108, 0]
